Goal: Information Seeking & Learning: Learn about a topic

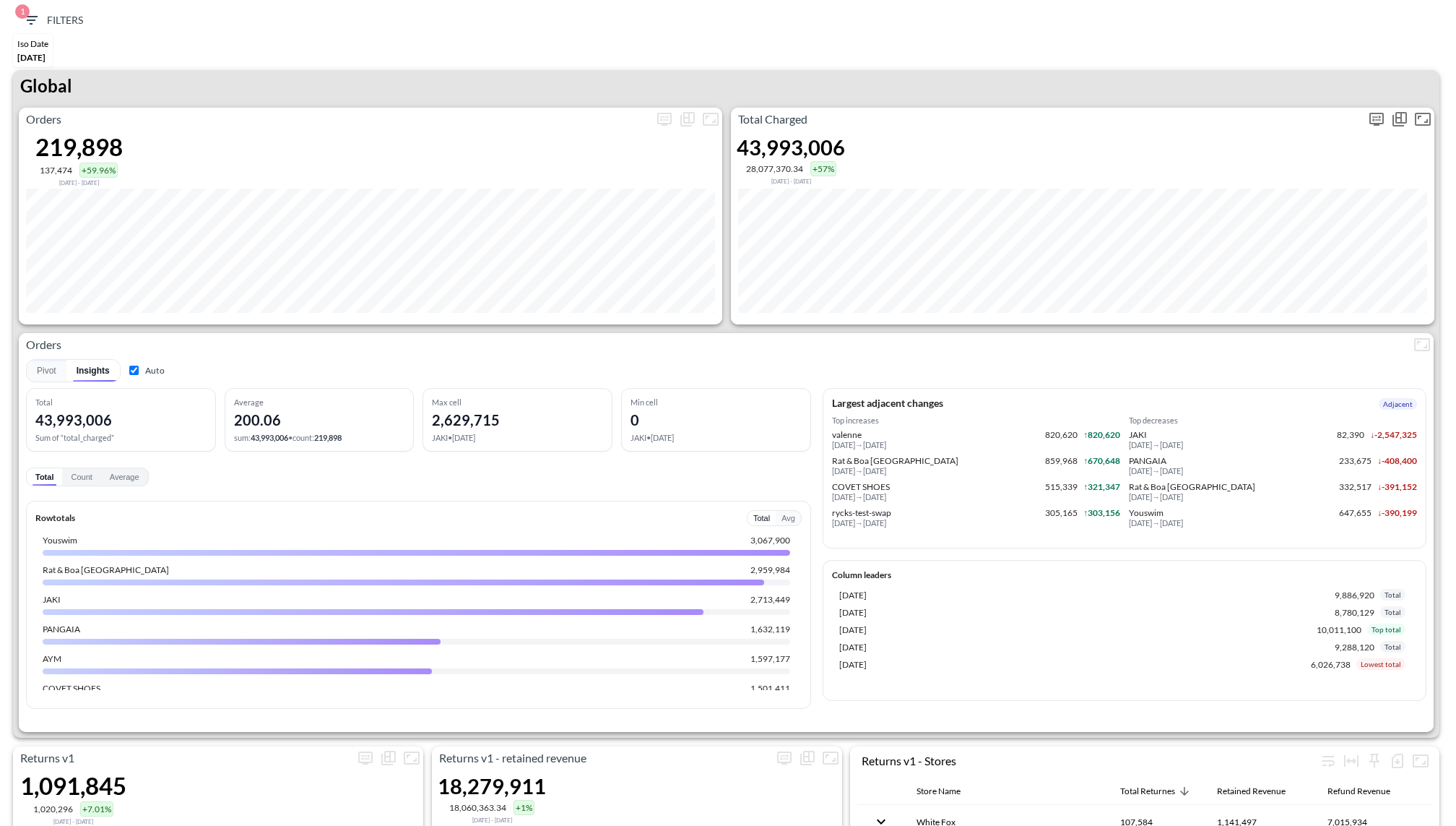
click at [1377, 117] on icon "more" at bounding box center [1377, 119] width 18 height 18
click at [1279, 242] on body "BI.P.EYE, Interactive Analytics Dashboards 1 Filters Iso Date [DATE] Returns v2…" at bounding box center [728, 413] width 1456 height 826
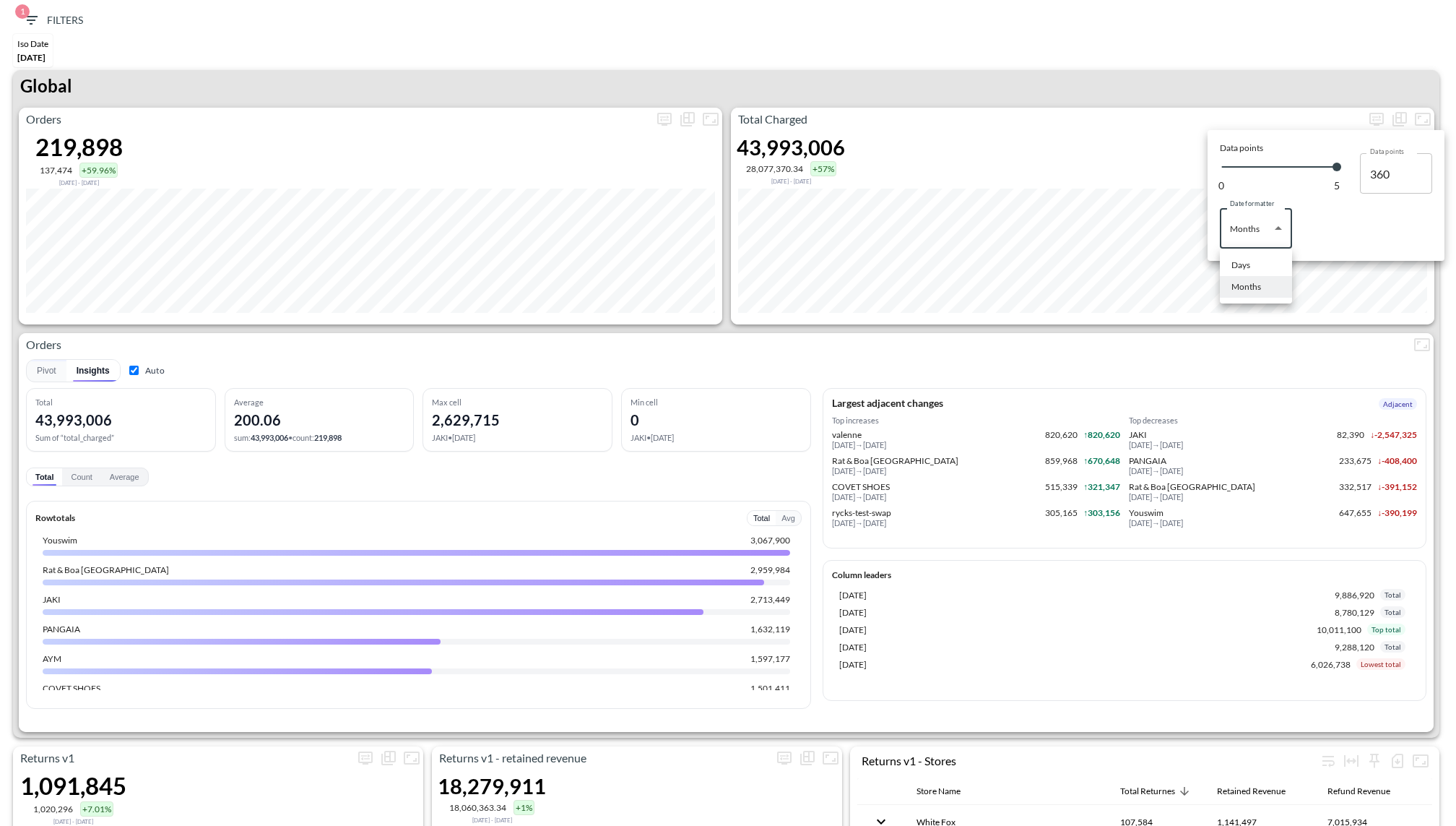
click at [1259, 260] on li "Days" at bounding box center [1255, 265] width 72 height 22
type input "Days"
type input "139"
click at [1225, 81] on div at bounding box center [728, 413] width 1456 height 826
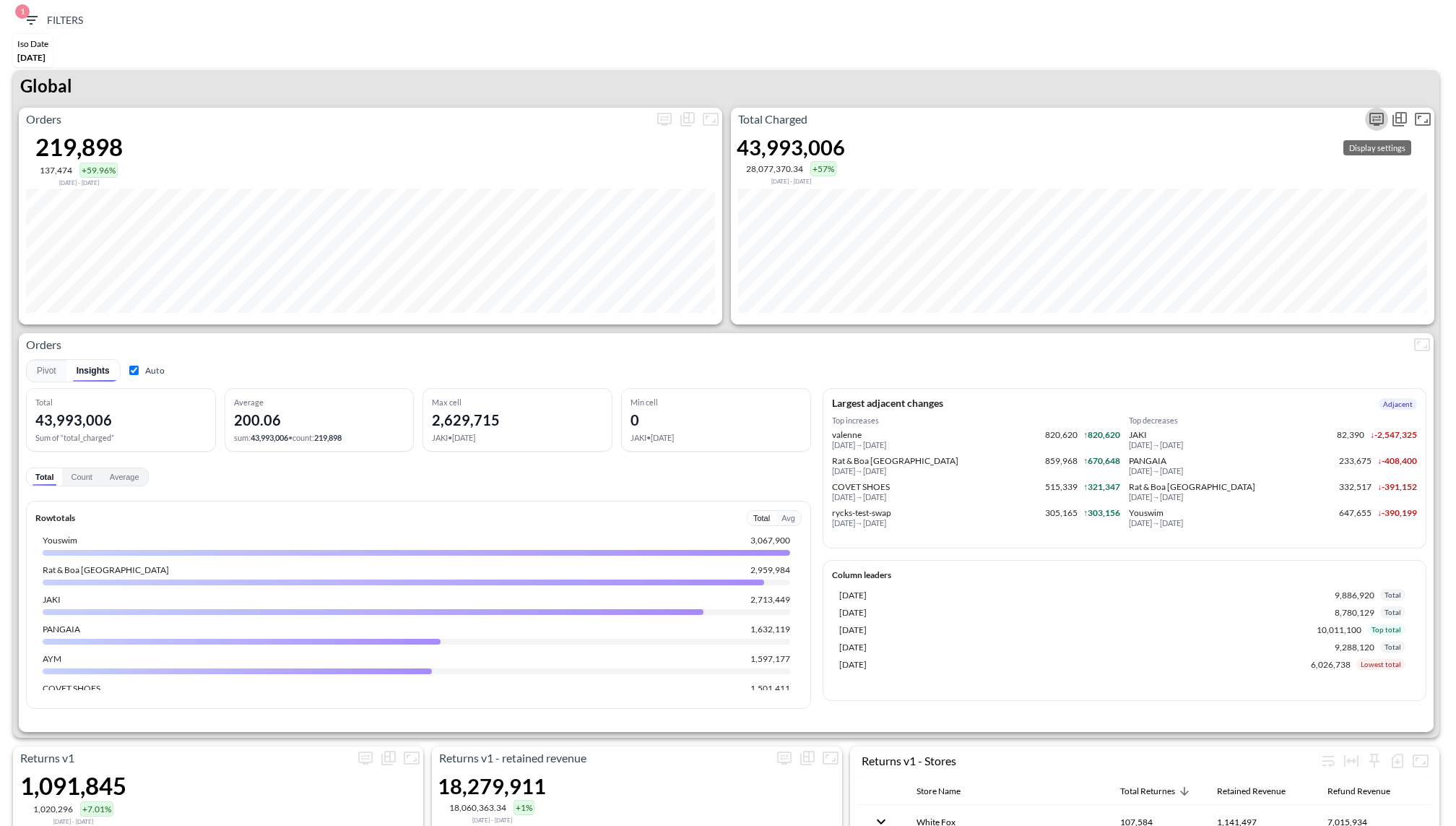
click at [1381, 121] on icon "more" at bounding box center [1377, 119] width 18 height 18
click at [1305, 212] on div "Date formatter Days Days Date formatter" at bounding box center [1325, 221] width 212 height 55
click at [1244, 236] on body "BI.P.EYE, Interactive Analytics Dashboards 1 Filters Iso Date [DATE] Returns v2…" at bounding box center [728, 413] width 1456 height 826
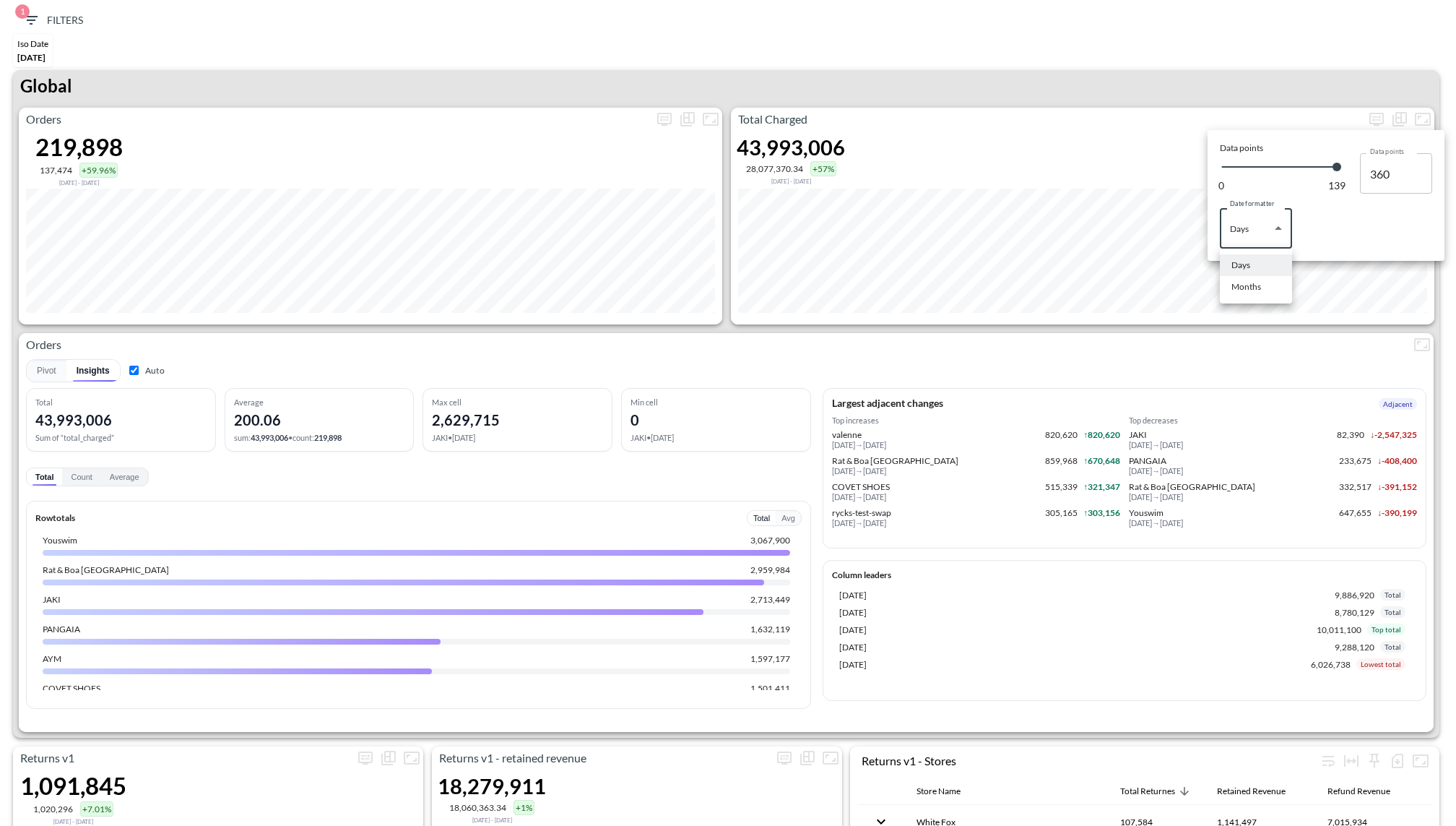
click at [1244, 274] on li "Days" at bounding box center [1255, 265] width 72 height 22
click at [1148, 74] on div at bounding box center [728, 413] width 1456 height 826
click at [1367, 130] on div "Total Charged 43,993,006 28,077,370.34 +57% [DATE] - [DATE]" at bounding box center [1083, 216] width 703 height 217
click at [1378, 126] on button "more" at bounding box center [1377, 119] width 23 height 23
click at [1287, 230] on body "BI.P.EYE, Interactive Analytics Dashboards 1 Filters Iso Date [DATE] Returns v2…" at bounding box center [728, 413] width 1456 height 826
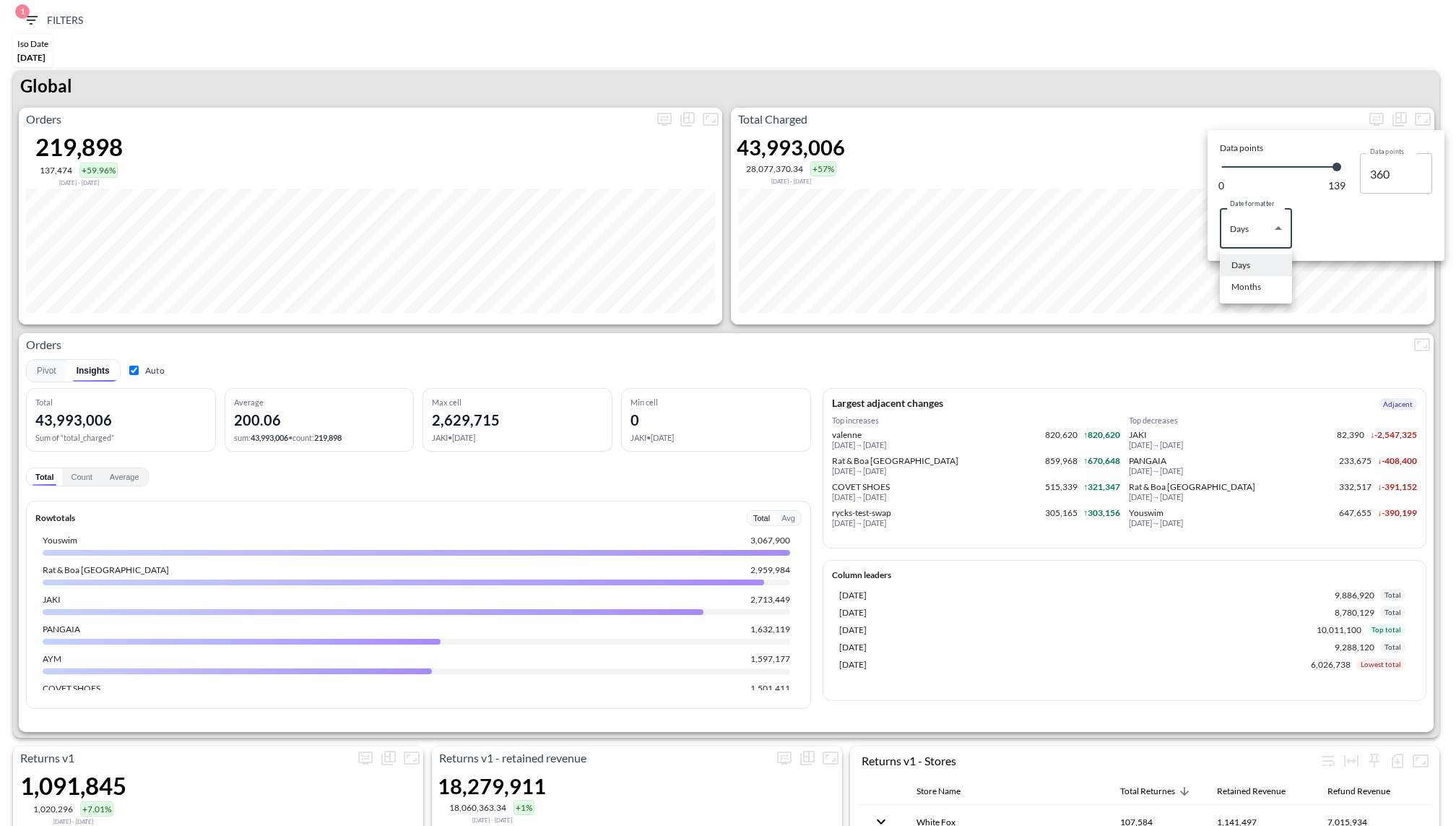
click at [1241, 310] on div at bounding box center [728, 413] width 1456 height 826
click at [1240, 301] on div at bounding box center [728, 413] width 1456 height 826
click at [1381, 118] on icon "more" at bounding box center [1377, 119] width 18 height 18
click at [1269, 246] on body "BI.P.EYE, Interactive Analytics Dashboards 1 Filters Iso Date [DATE] Returns v2…" at bounding box center [728, 413] width 1456 height 826
click at [1229, 284] on li "Months" at bounding box center [1255, 286] width 72 height 22
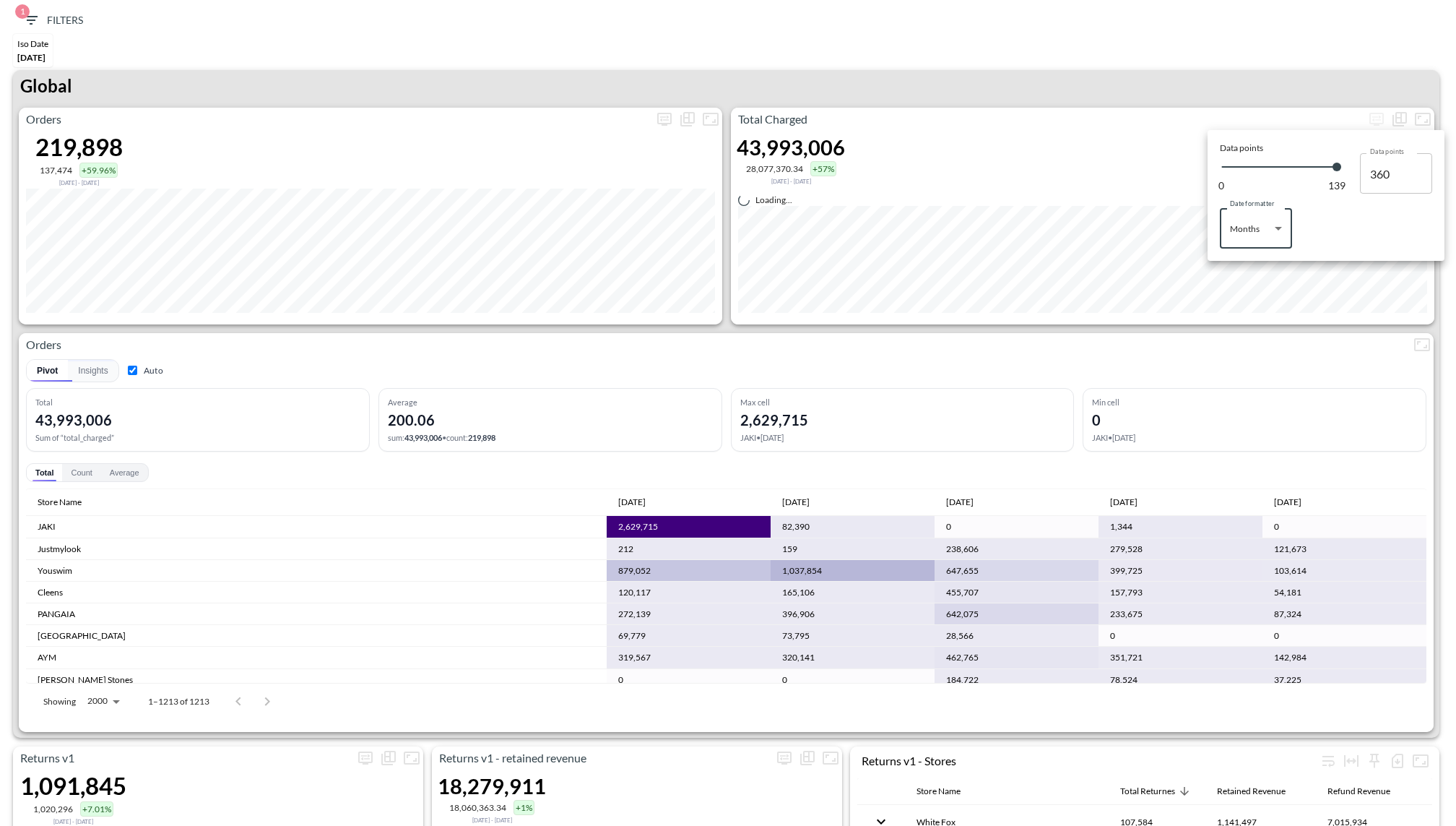
type input "Months"
click at [1109, 94] on div at bounding box center [728, 413] width 1456 height 826
click at [47, 32] on button "1 Filters" at bounding box center [52, 21] width 72 height 27
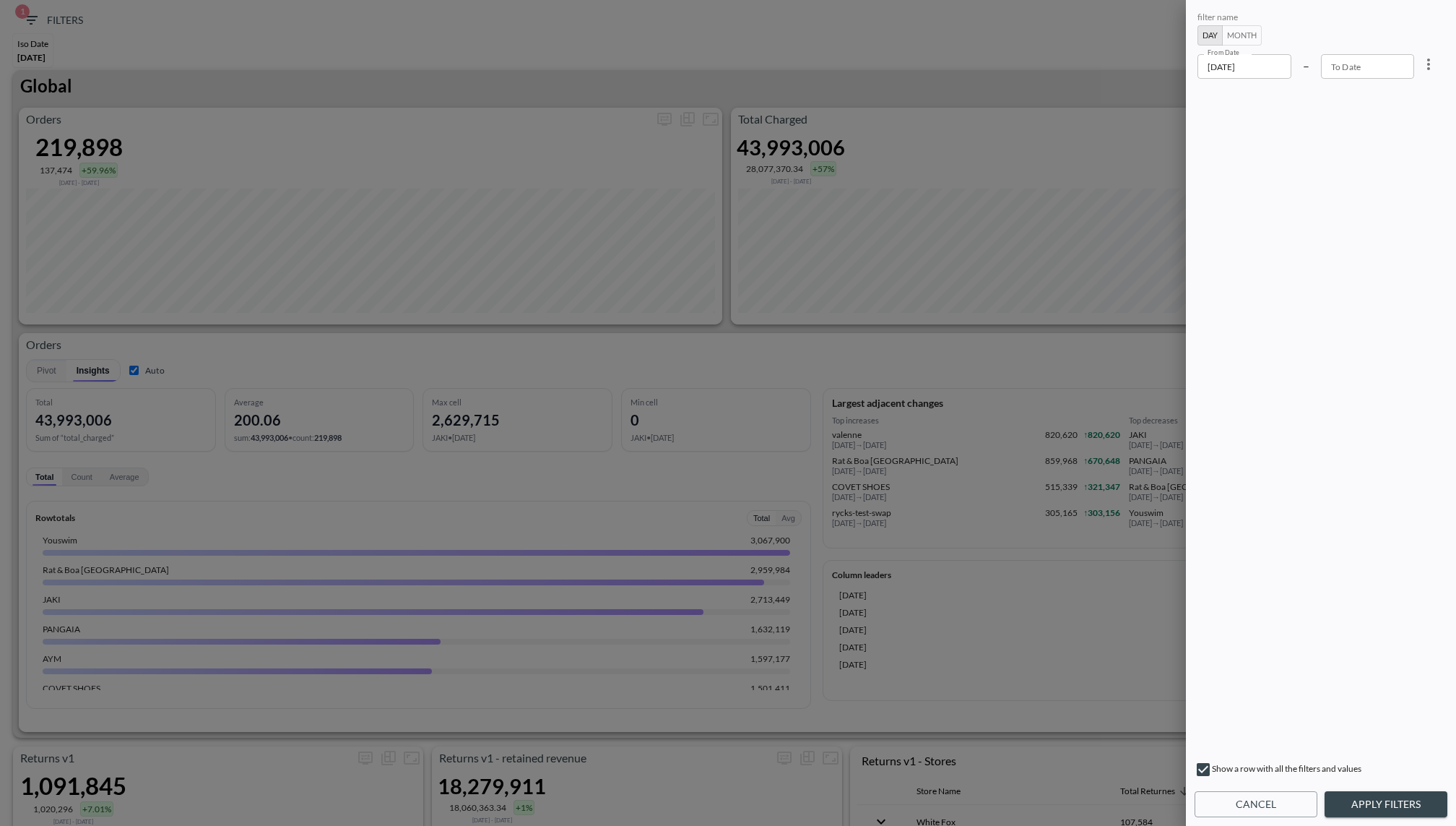
click at [1227, 74] on input "[DATE]" at bounding box center [1244, 66] width 94 height 24
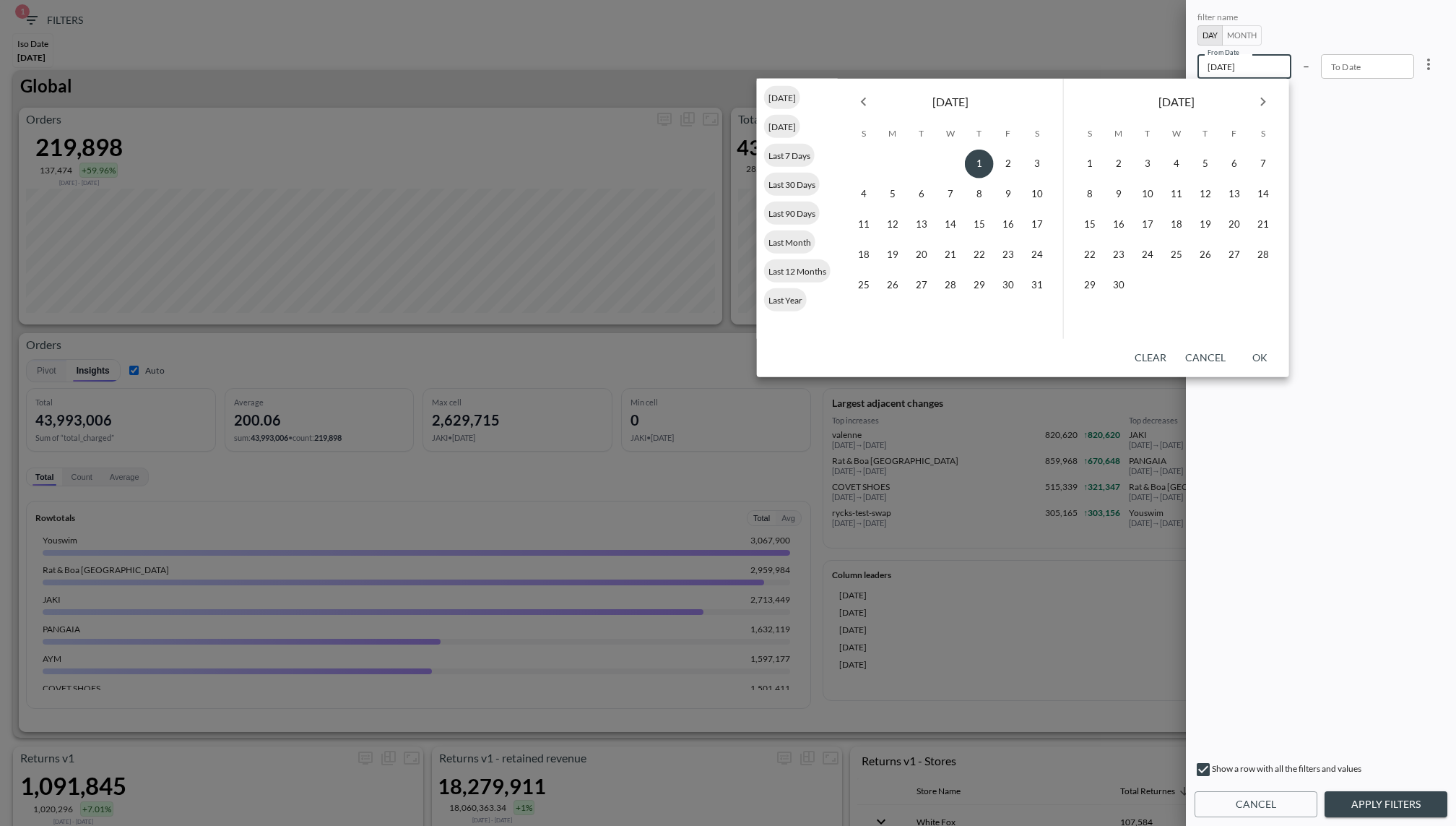
click at [876, 100] on button "Previous month" at bounding box center [863, 101] width 29 height 29
click at [1058, 164] on div "1" at bounding box center [950, 164] width 225 height 29
click at [1045, 164] on button "1" at bounding box center [1037, 164] width 29 height 29
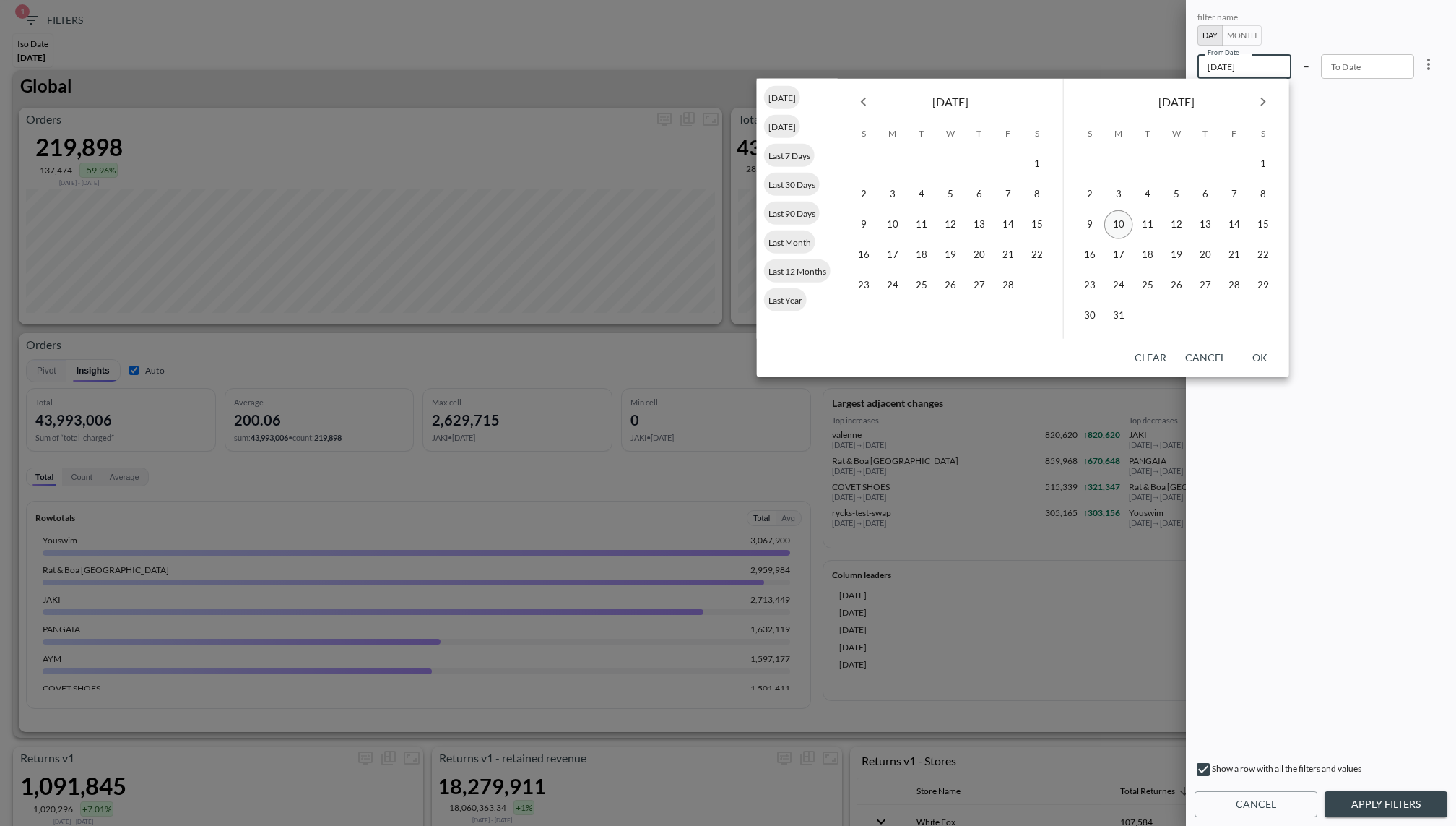
type input "[DATE]"
type input "YYYY-MM-DD"
click at [1242, 348] on button "OK" at bounding box center [1260, 357] width 46 height 27
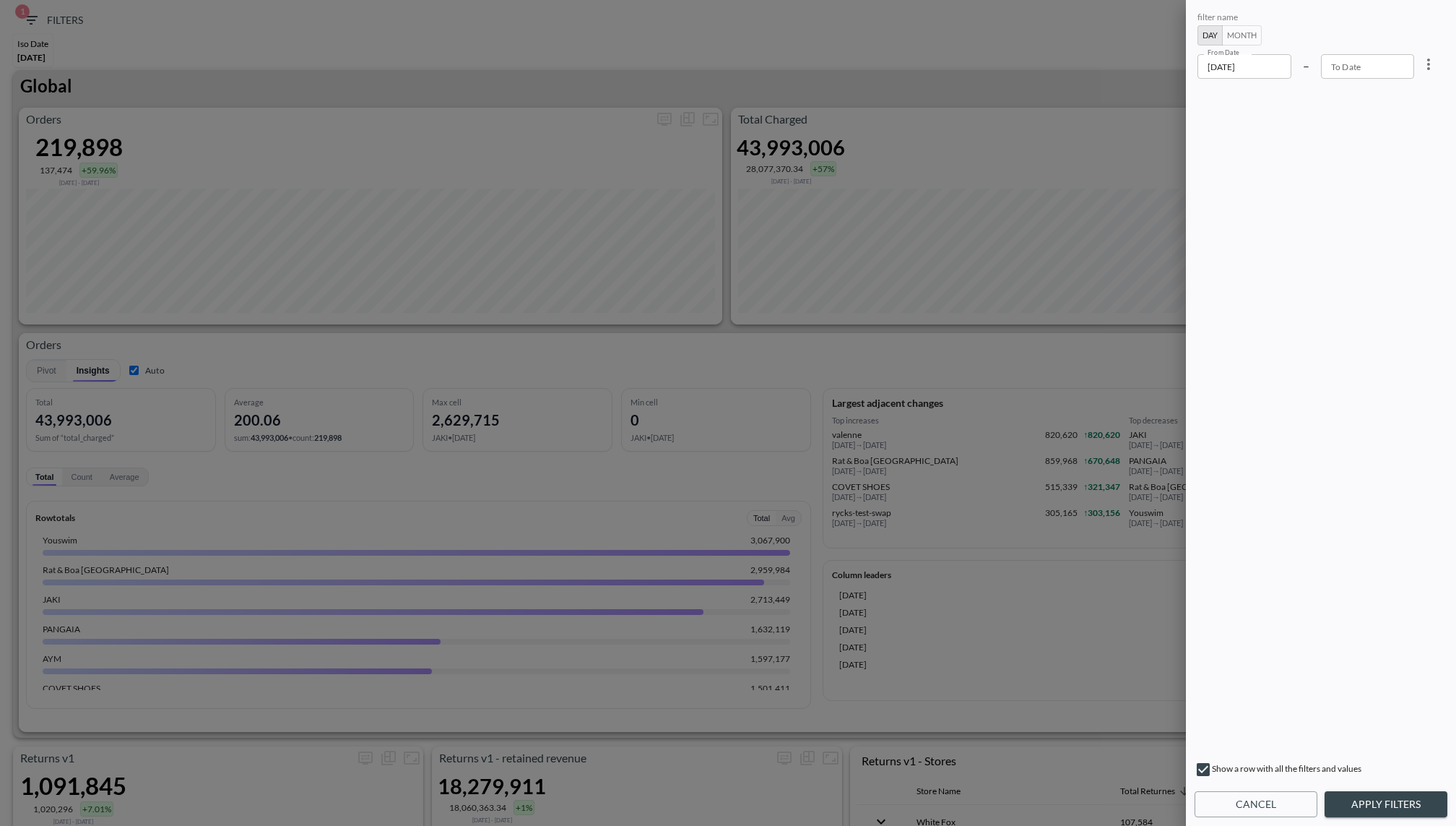
type input "YYYY-MM-DD"
click at [1383, 68] on input "YYYY-MM-DD" at bounding box center [1367, 66] width 94 height 24
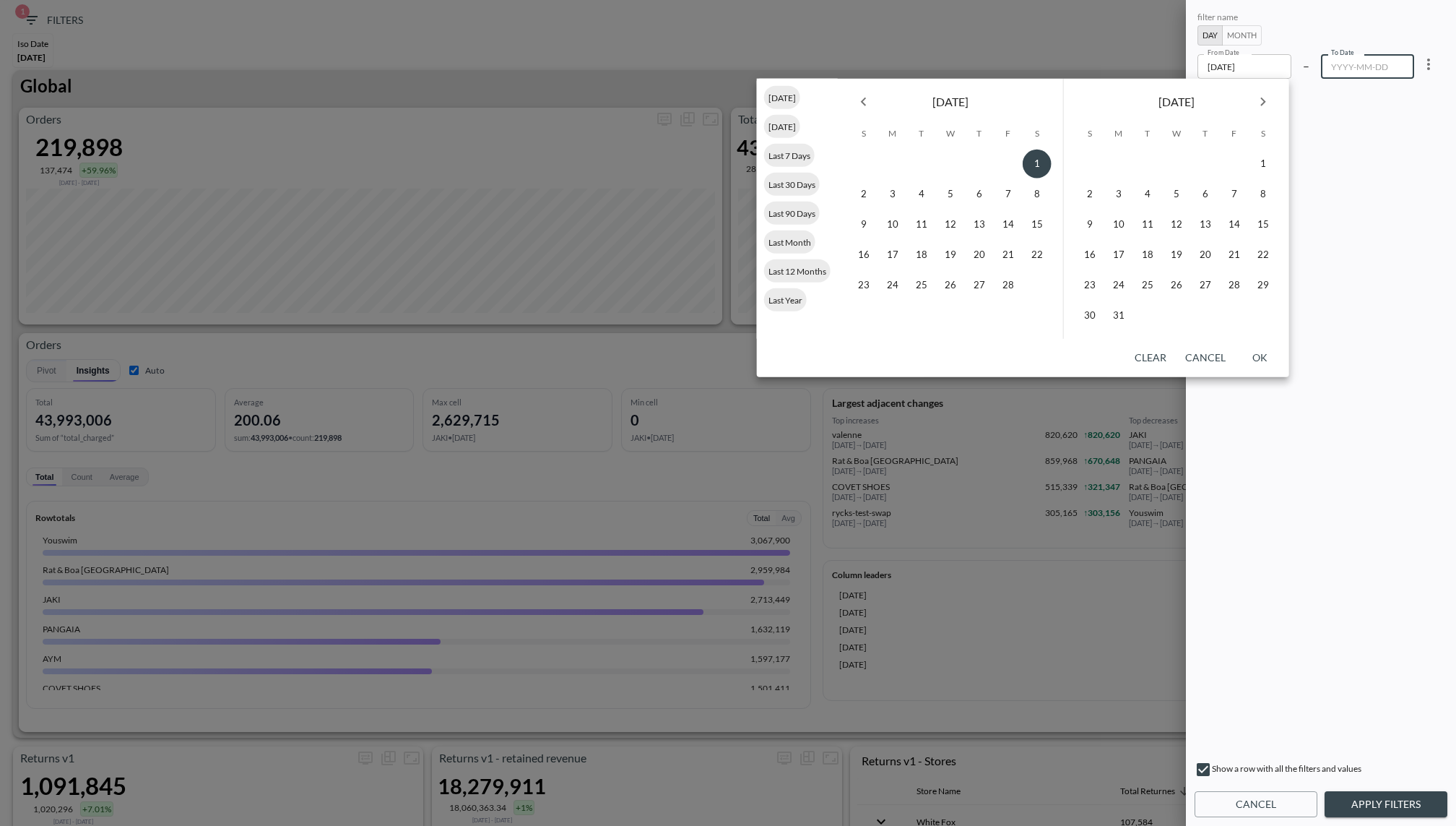
click at [1258, 102] on icon "Next month" at bounding box center [1262, 102] width 18 height 18
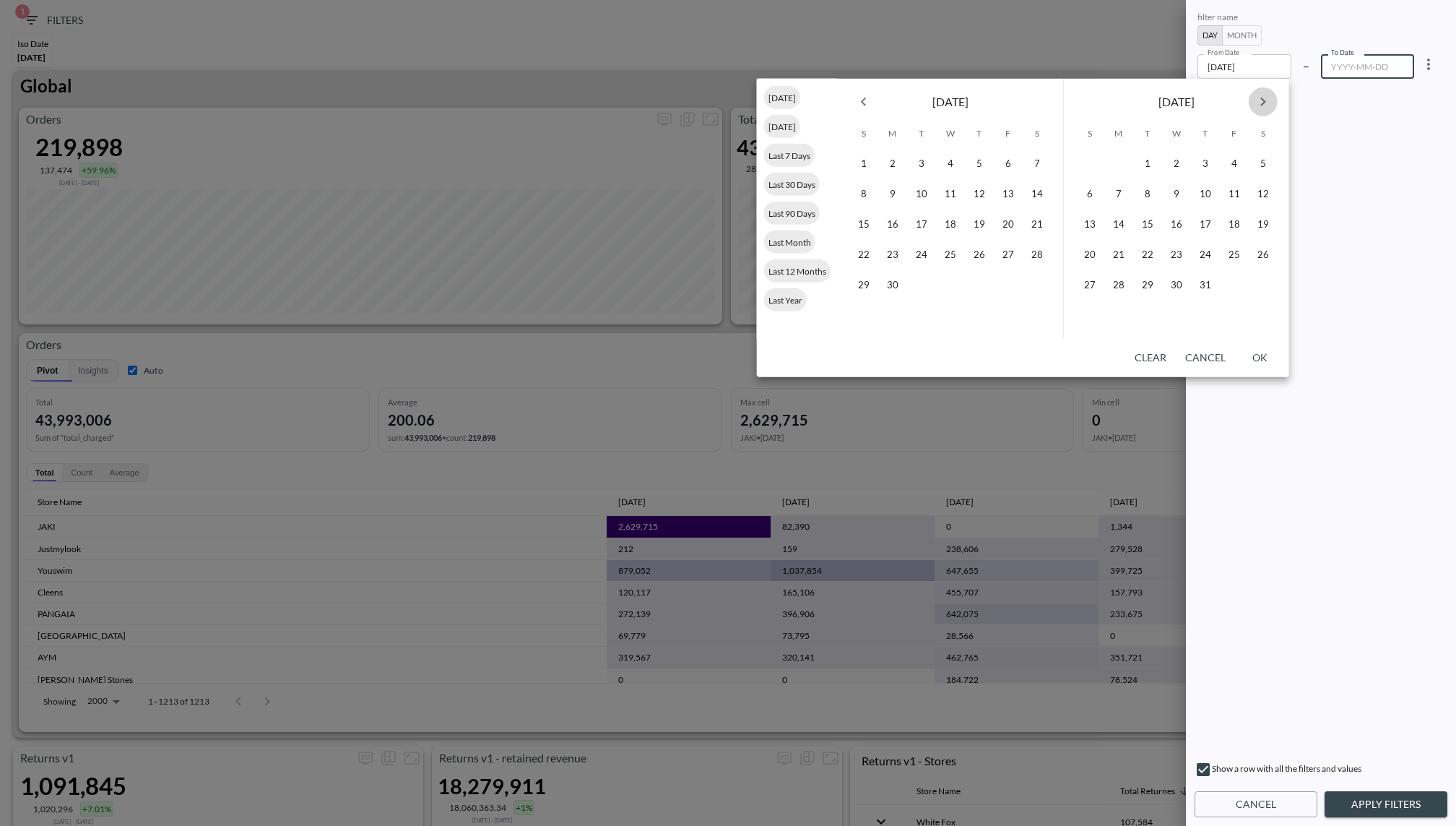
click at [1258, 102] on icon "Next month" at bounding box center [1262, 102] width 18 height 18
click at [1149, 286] on button "30" at bounding box center [1147, 285] width 29 height 29
type input "[DATE]"
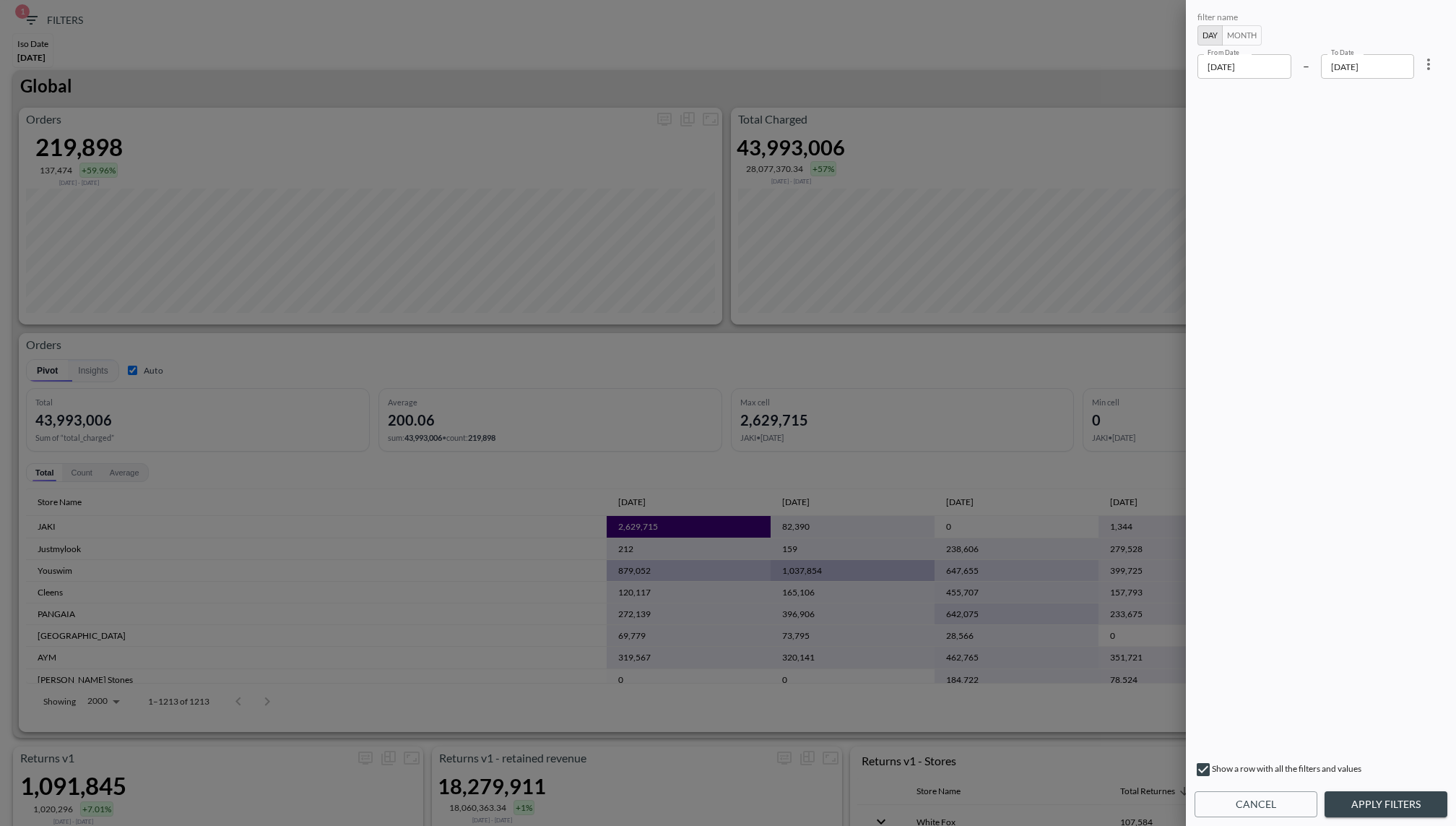
click at [1377, 802] on button "Apply Filters" at bounding box center [1385, 804] width 123 height 27
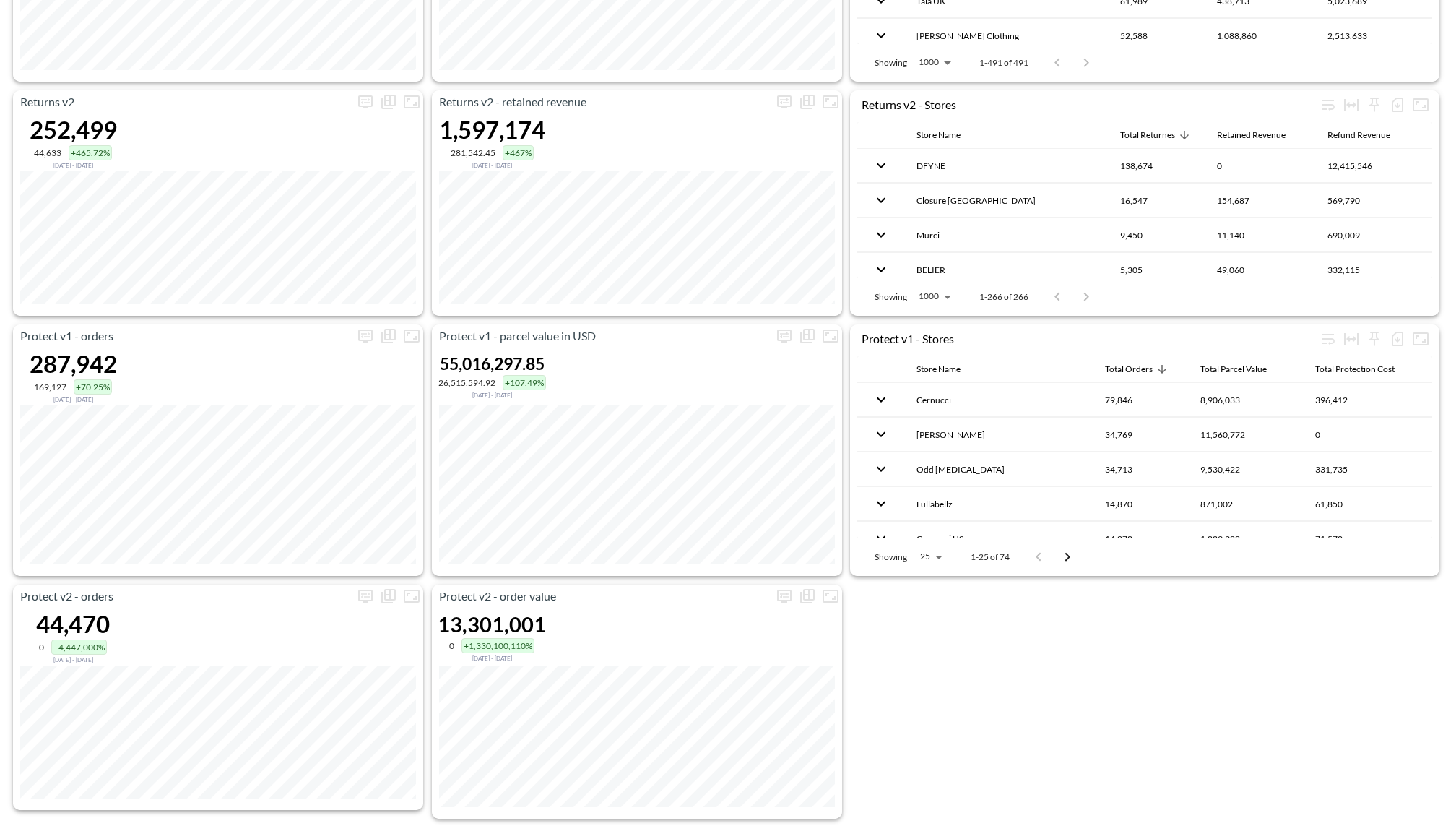
scroll to position [931, 0]
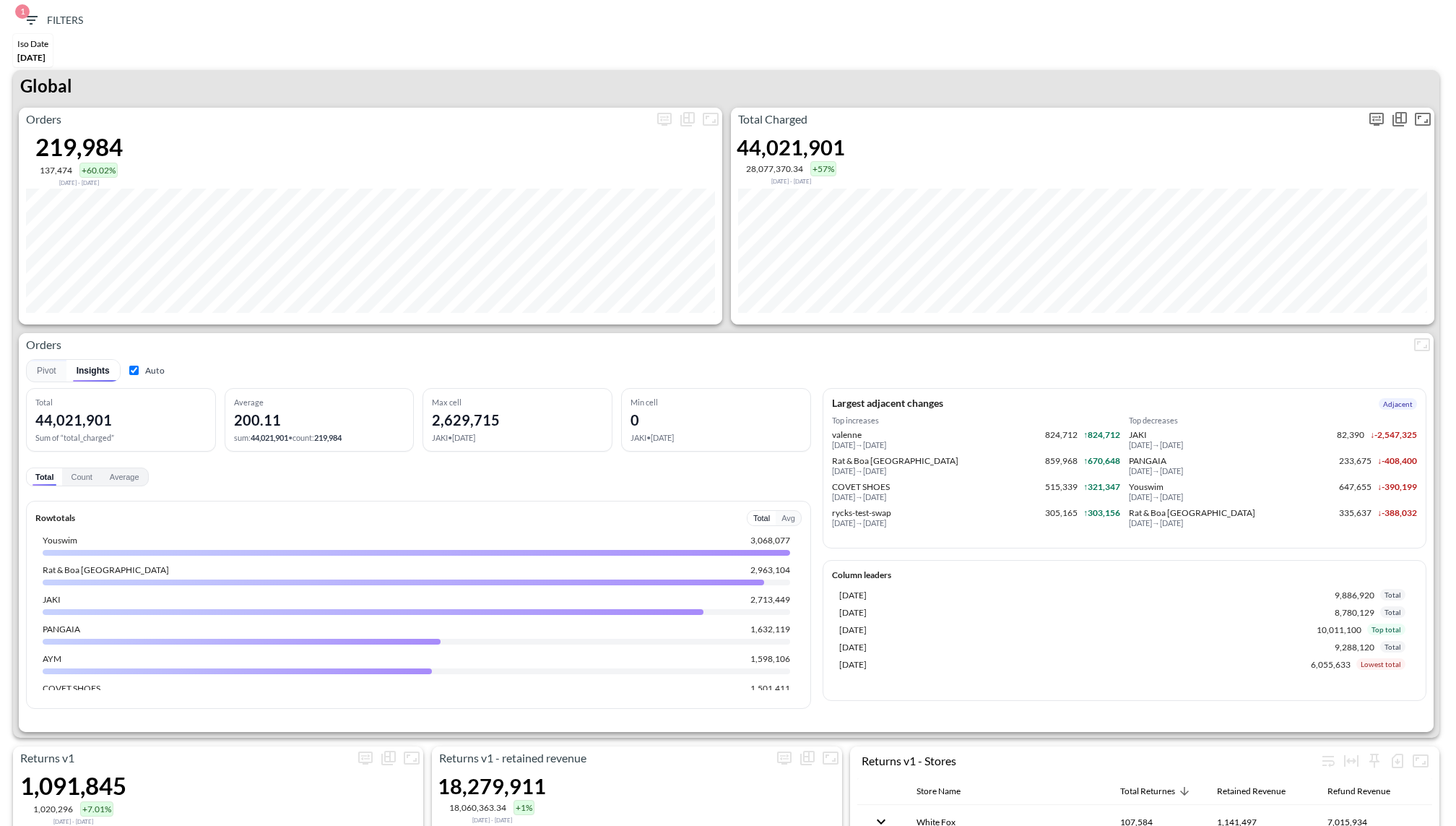
click at [1371, 112] on icon "more" at bounding box center [1376, 119] width 14 height 13
click at [1273, 230] on body "BI.P.EYE, Interactive Analytics Dashboards 1 Filters Iso Date May 01, 2025 Retu…" at bounding box center [728, 413] width 1456 height 826
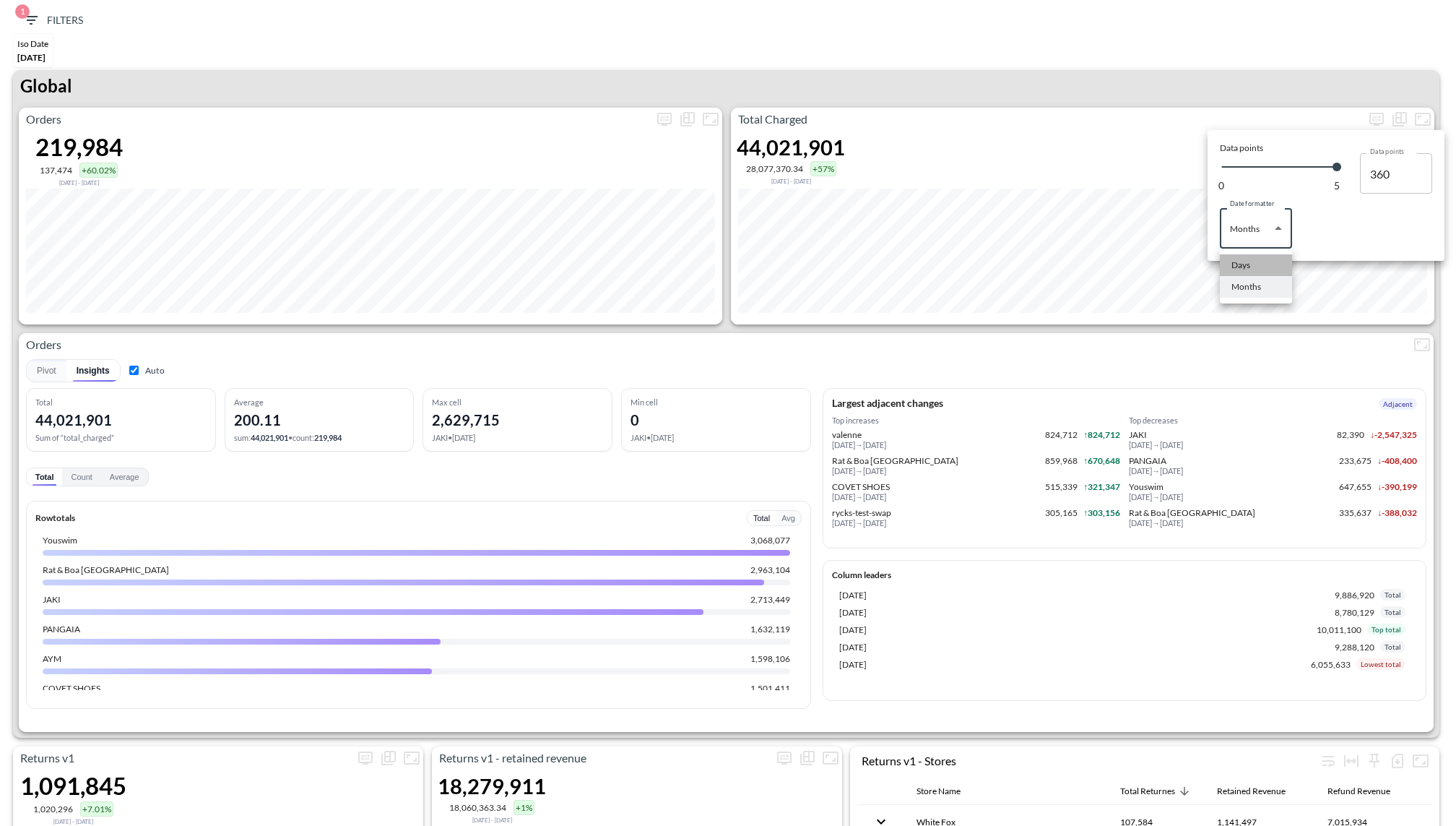
click at [1251, 257] on li "Days" at bounding box center [1255, 265] width 72 height 22
type input "Days"
type input "139"
click at [1114, 116] on div at bounding box center [728, 413] width 1456 height 826
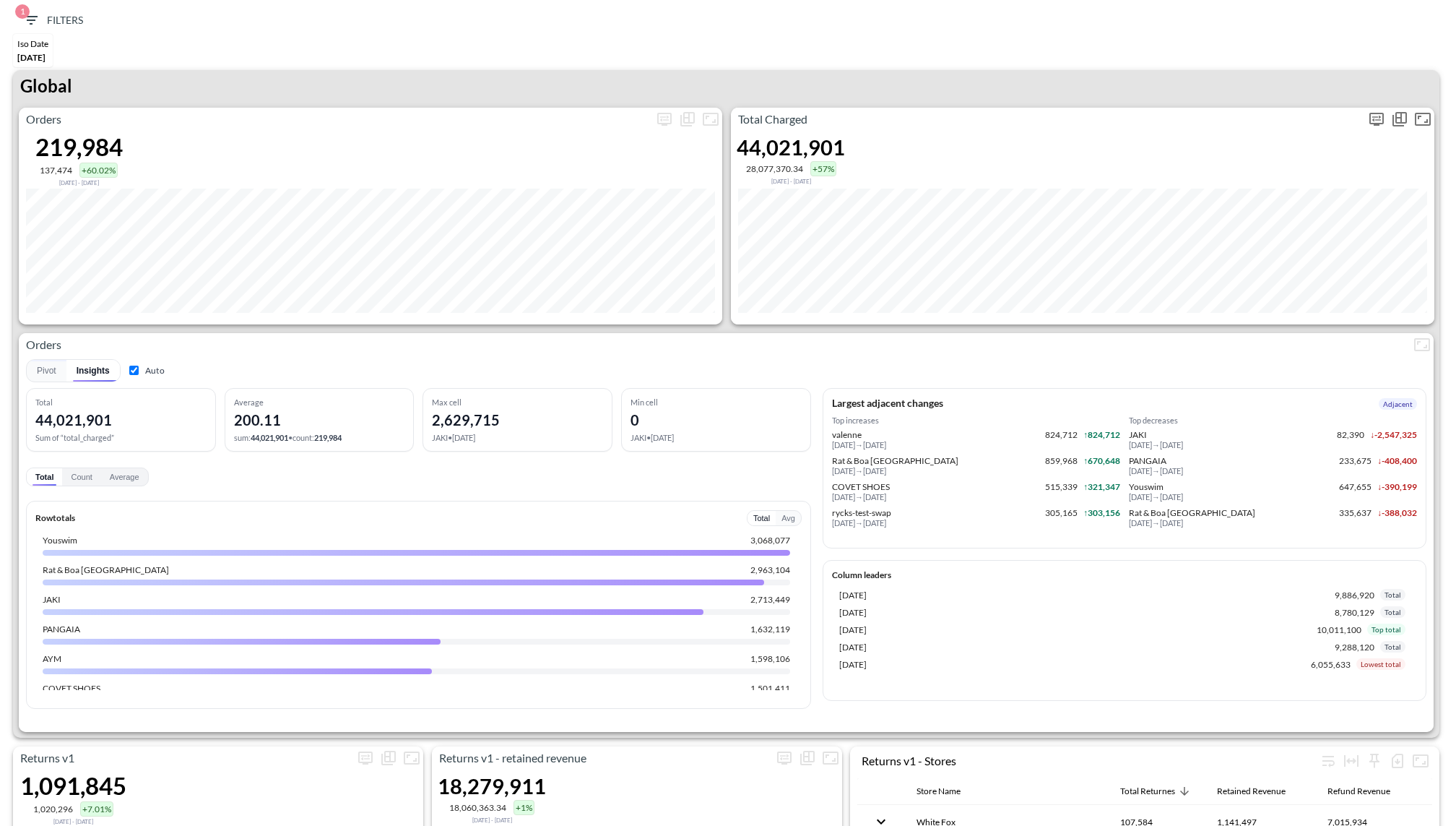
click at [1375, 117] on icon "more" at bounding box center [1377, 119] width 18 height 18
click at [1254, 226] on body "BI.P.EYE, Interactive Analytics Dashboards 1 Filters Iso Date May 01, 2025 Retu…" at bounding box center [728, 413] width 1456 height 826
click at [1262, 278] on li "Months" at bounding box center [1255, 286] width 72 height 22
type input "Months"
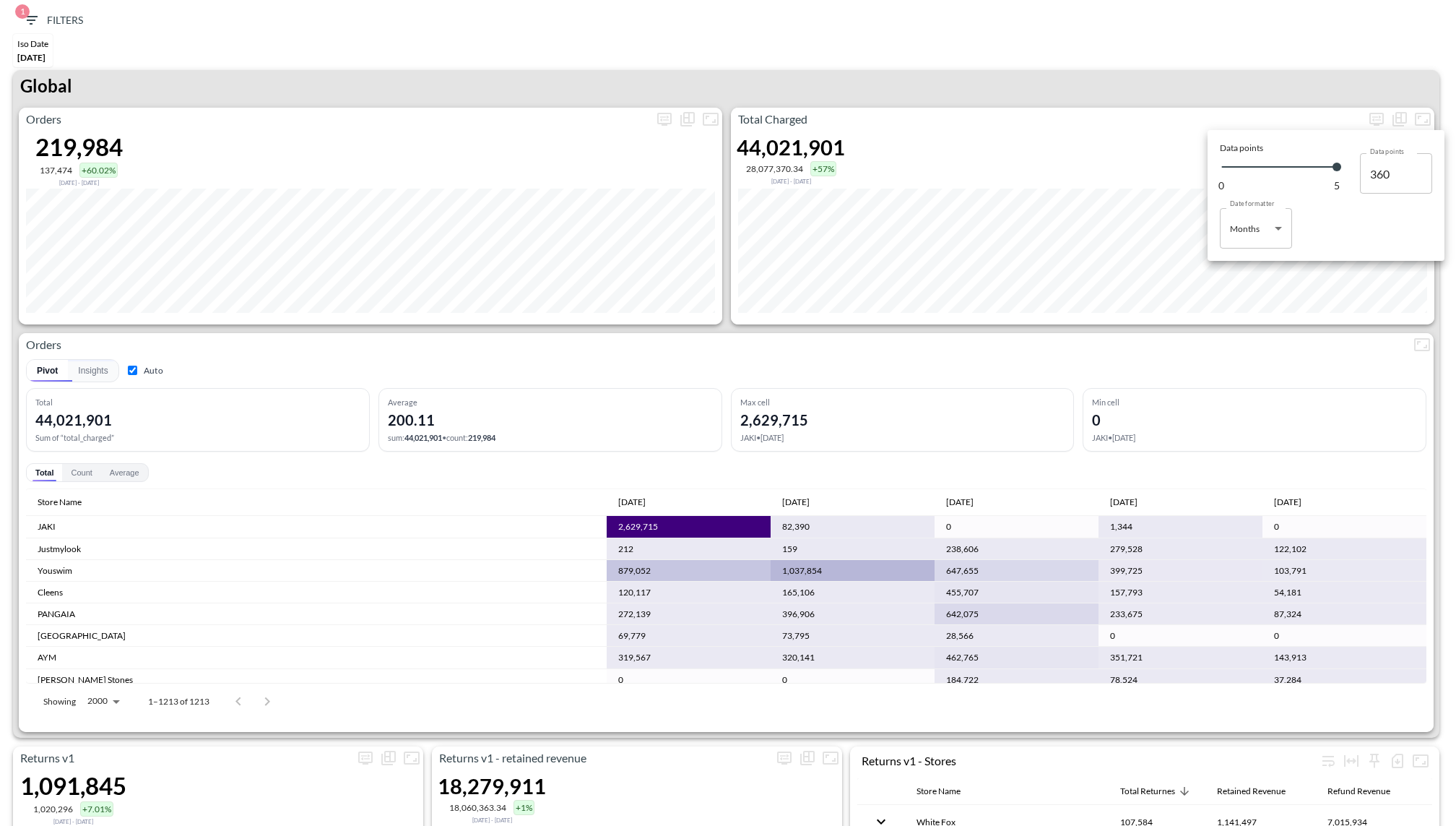
click at [1188, 96] on div at bounding box center [728, 413] width 1456 height 826
